Goal: Transaction & Acquisition: Purchase product/service

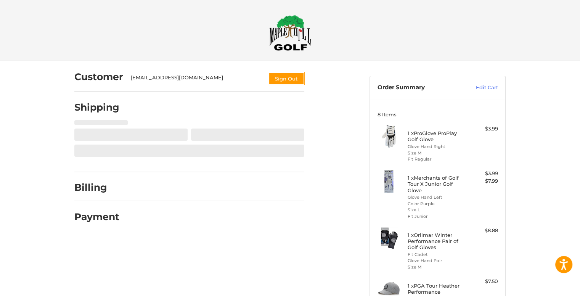
select select "**"
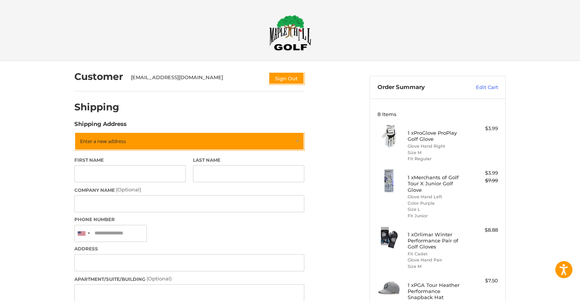
click at [288, 40] on img at bounding box center [290, 33] width 42 height 36
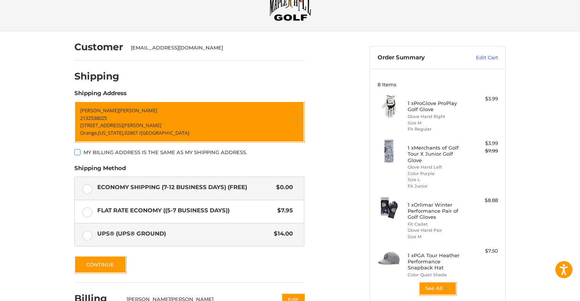
scroll to position [43, 0]
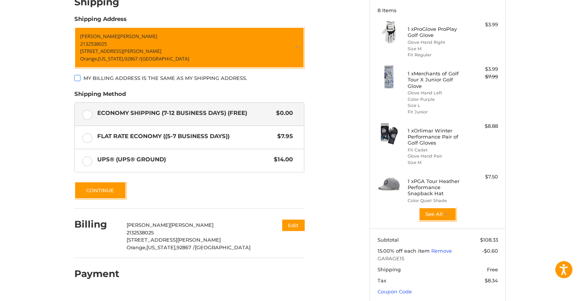
scroll to position [106, 0]
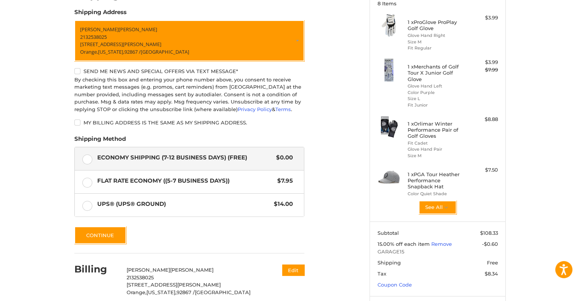
scroll to position [150, 0]
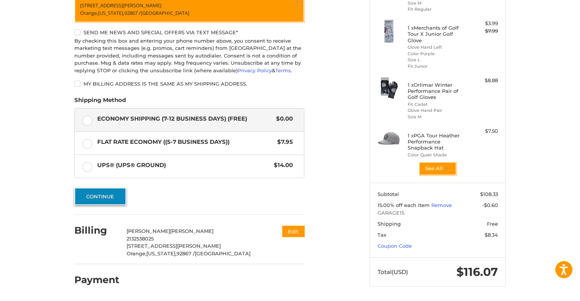
click at [109, 192] on button "Continue" at bounding box center [100, 197] width 52 height 18
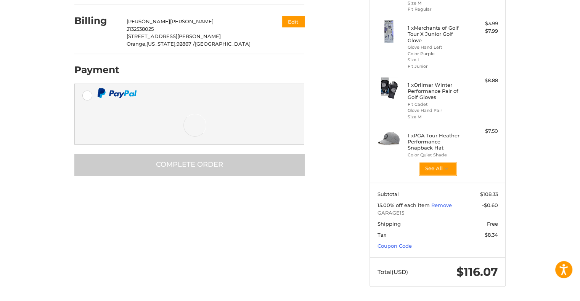
scroll to position [143, 0]
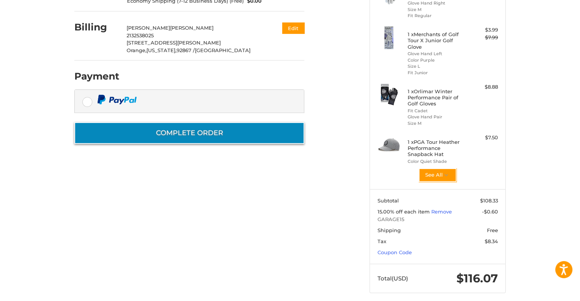
click at [215, 133] on button "Complete order" at bounding box center [189, 133] width 230 height 22
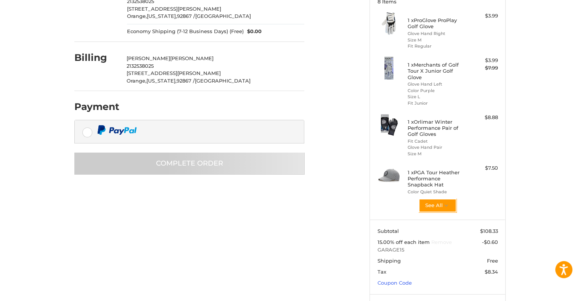
scroll to position [114, 0]
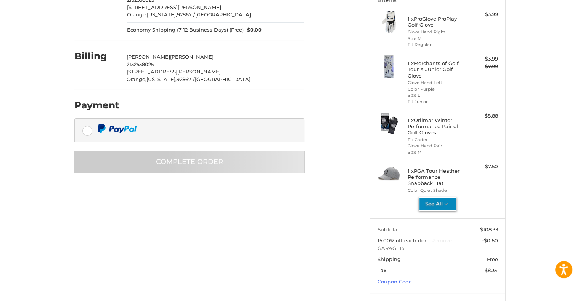
click at [438, 204] on button "See All" at bounding box center [437, 204] width 38 height 14
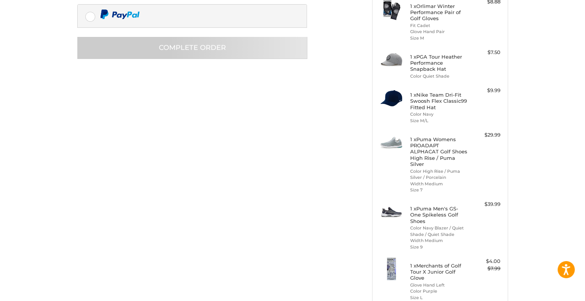
scroll to position [0, 0]
